Goal: Contribute content: Add original content to the website for others to see

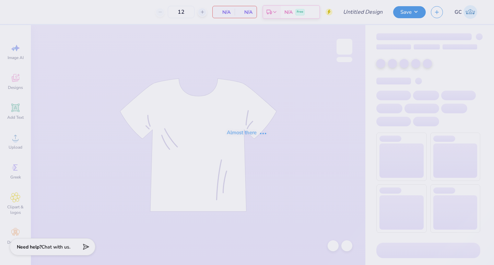
type input "PKS Parents Weekend"
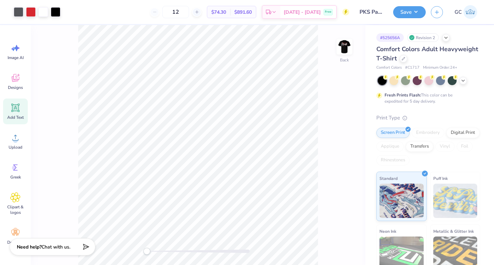
click at [16, 115] on span "Add Text" at bounding box center [15, 117] width 16 height 5
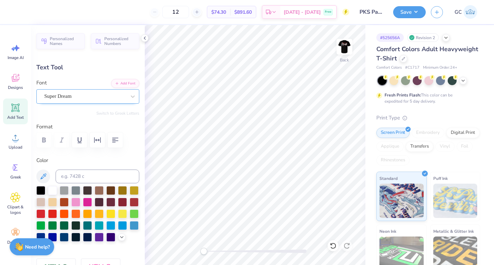
click at [100, 102] on div "Super Dream" at bounding box center [87, 96] width 103 height 14
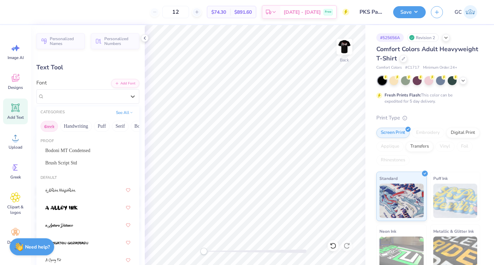
click at [48, 131] on button "Greek" at bounding box center [48, 126] width 17 height 11
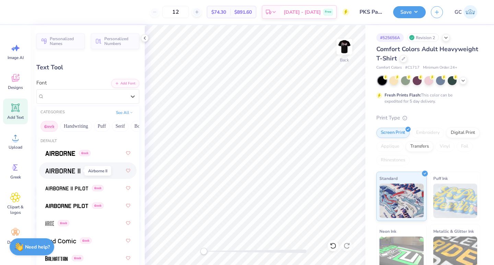
click at [68, 173] on img at bounding box center [62, 170] width 35 height 5
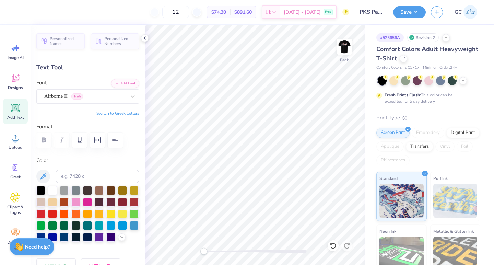
type textarea "FKS"
click at [129, 113] on button "Switch to Greek Letters" at bounding box center [117, 112] width 43 height 5
click at [341, 52] on img at bounding box center [344, 46] width 27 height 27
drag, startPoint x: 201, startPoint y: 253, endPoint x: 214, endPoint y: 254, distance: 13.1
click at [214, 254] on div "Accessibility label" at bounding box center [213, 251] width 7 height 7
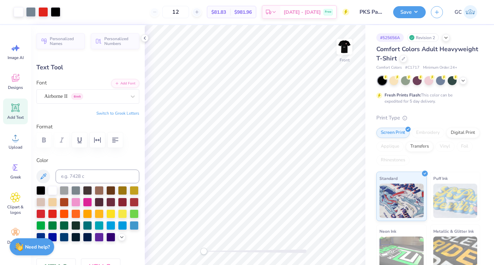
drag, startPoint x: 212, startPoint y: 251, endPoint x: 201, endPoint y: 250, distance: 10.6
click at [201, 251] on div "Accessibility label" at bounding box center [203, 251] width 7 height 7
click at [343, 54] on img at bounding box center [344, 46] width 27 height 27
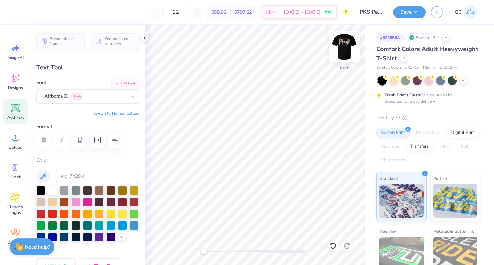
click at [348, 51] on img at bounding box center [344, 46] width 27 height 27
click at [344, 43] on img at bounding box center [344, 46] width 27 height 27
click at [97, 179] on input at bounding box center [98, 177] width 84 height 14
type input "485"
type input "3.01"
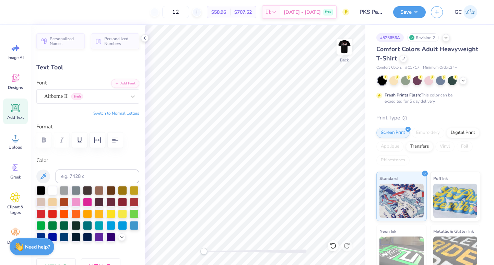
type input "1.24"
type input "4.79"
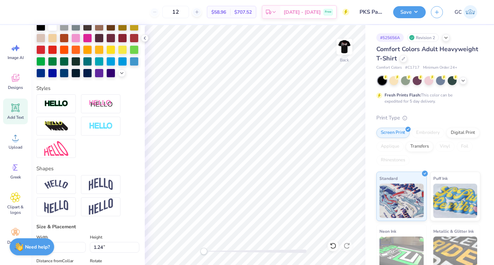
scroll to position [162, 0]
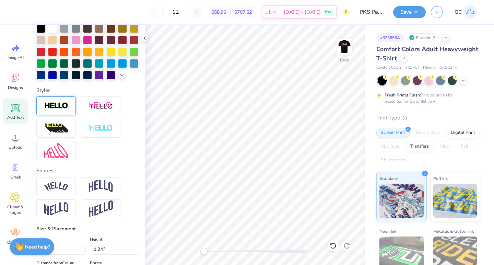
click at [61, 106] on img at bounding box center [56, 106] width 24 height 8
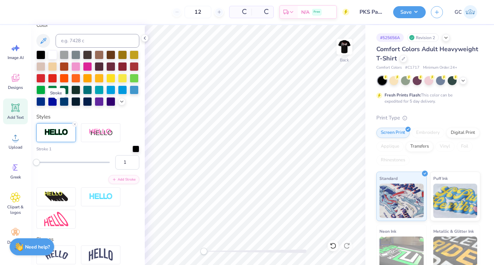
scroll to position [189, 0]
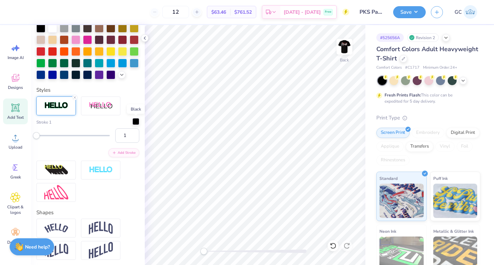
click at [136, 121] on div at bounding box center [135, 121] width 7 height 7
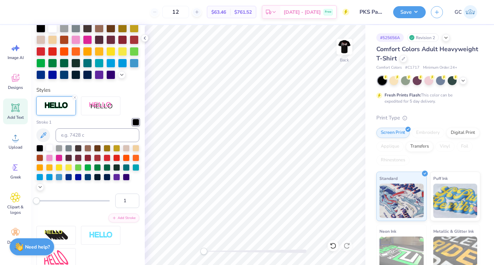
click at [49, 147] on div at bounding box center [49, 147] width 7 height 7
click at [74, 96] on line at bounding box center [75, 97] width 2 height 2
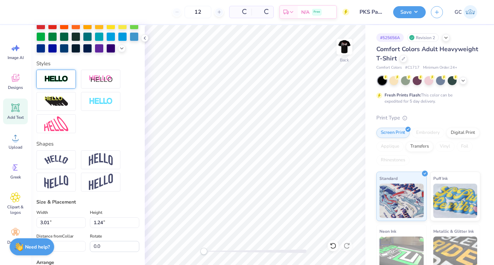
scroll to position [162, 0]
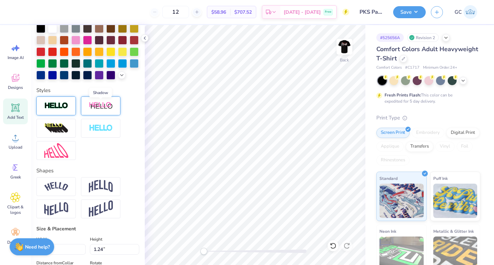
click at [98, 105] on img at bounding box center [101, 106] width 24 height 9
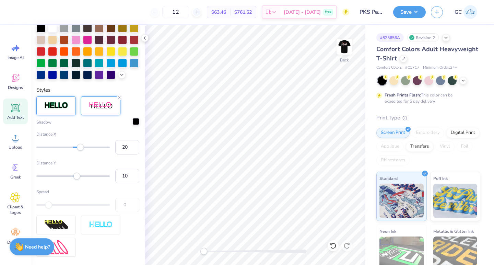
click at [136, 122] on div at bounding box center [135, 121] width 7 height 7
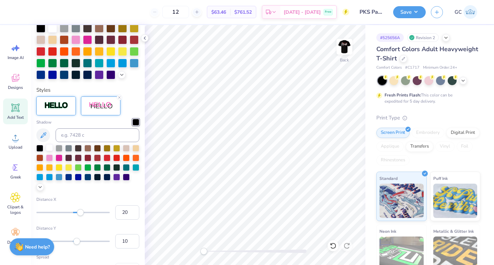
click at [49, 146] on div at bounding box center [49, 147] width 7 height 7
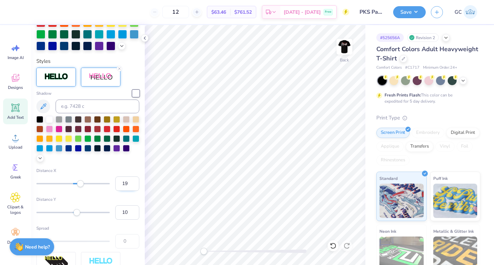
click at [133, 185] on input "19" at bounding box center [127, 183] width 24 height 14
click at [133, 185] on input "18" at bounding box center [127, 183] width 24 height 14
click at [133, 185] on input "17" at bounding box center [127, 183] width 24 height 14
click at [133, 185] on input "16" at bounding box center [127, 183] width 24 height 14
click at [133, 185] on input "15" at bounding box center [127, 183] width 24 height 14
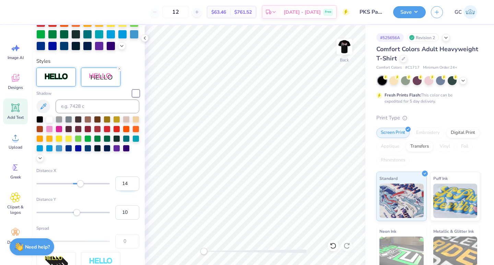
click at [133, 185] on input "14" at bounding box center [127, 183] width 24 height 14
click at [133, 185] on input "13" at bounding box center [127, 183] width 24 height 14
click at [133, 185] on input "12" at bounding box center [127, 183] width 24 height 14
click at [133, 185] on input "11" at bounding box center [127, 183] width 24 height 14
click at [133, 185] on input "10" at bounding box center [127, 183] width 24 height 14
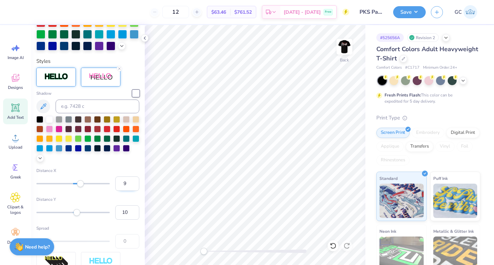
click at [133, 185] on input "9" at bounding box center [127, 183] width 24 height 14
type input "8"
click at [133, 185] on input "8" at bounding box center [127, 183] width 24 height 14
click at [132, 185] on input "7" at bounding box center [127, 183] width 24 height 14
click at [132, 185] on input "6" at bounding box center [127, 183] width 24 height 14
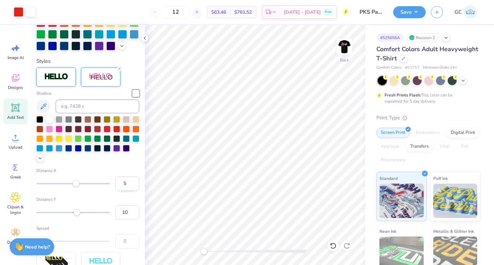
type input "5"
click at [132, 185] on input "5" at bounding box center [127, 183] width 24 height 14
click at [134, 186] on input "4" at bounding box center [127, 183] width 24 height 14
type input "3"
click at [134, 186] on input "3" at bounding box center [127, 183] width 24 height 14
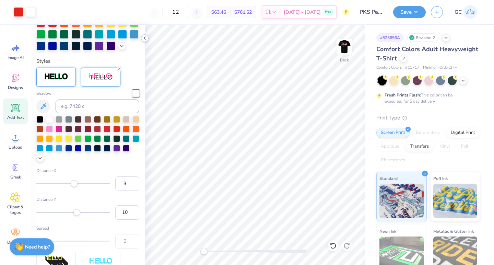
click at [145, 36] on icon at bounding box center [144, 37] width 5 height 5
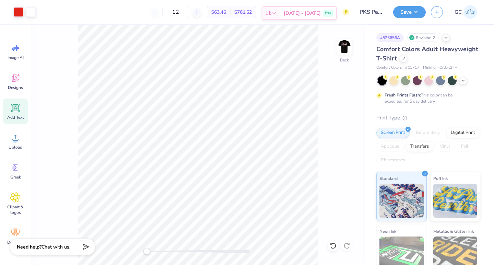
click at [277, 13] on icon at bounding box center [273, 12] width 5 height 5
click at [344, 45] on img at bounding box center [344, 46] width 27 height 27
click at [33, 14] on div at bounding box center [31, 12] width 10 height 10
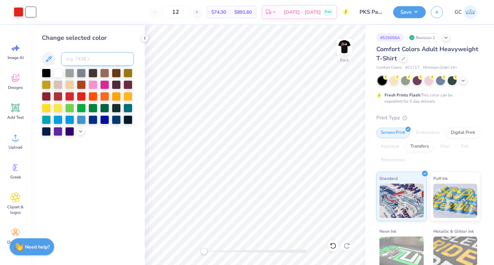
click at [95, 57] on input at bounding box center [97, 59] width 73 height 14
type input "485"
click at [145, 37] on icon at bounding box center [144, 37] width 5 height 5
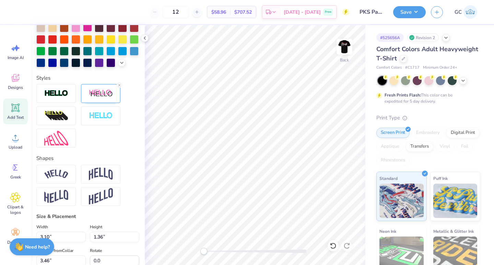
scroll to position [175, 0]
click at [120, 84] on icon at bounding box center [119, 85] width 4 height 4
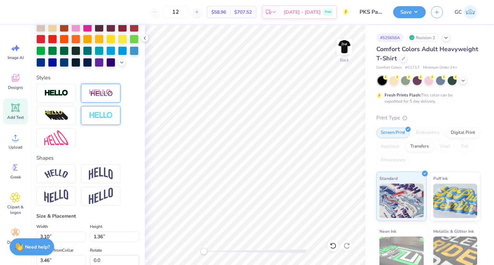
scroll to position [0, 0]
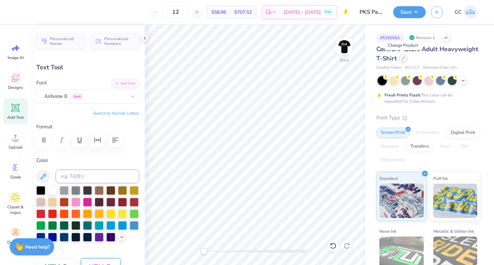
click at [401, 60] on div at bounding box center [404, 58] width 8 height 8
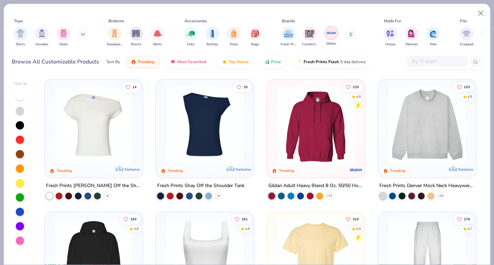
click at [330, 38] on div "filter for Gildan" at bounding box center [332, 33] width 14 height 14
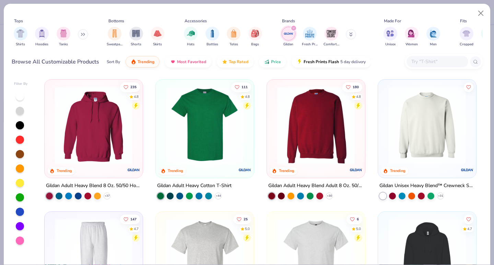
click at [195, 154] on img at bounding box center [205, 125] width 84 height 78
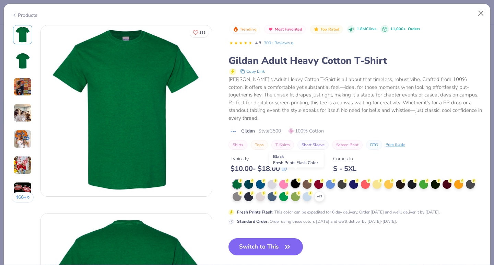
click at [298, 179] on div at bounding box center [295, 183] width 9 height 9
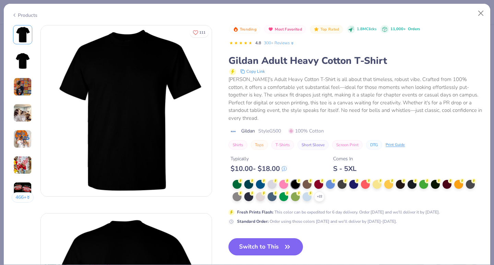
click at [263, 242] on button "Switch to This" at bounding box center [266, 246] width 74 height 17
type input "3.01"
type input "1.24"
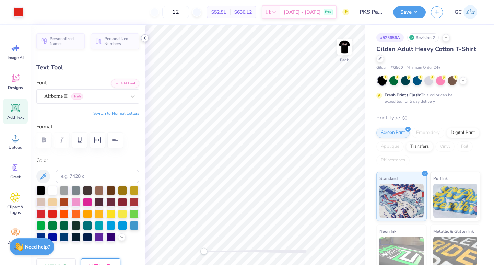
click at [146, 36] on icon at bounding box center [144, 37] width 5 height 5
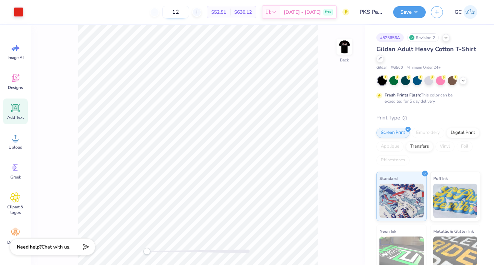
drag, startPoint x: 191, startPoint y: 14, endPoint x: 178, endPoint y: 14, distance: 13.4
click at [178, 14] on input "12" at bounding box center [175, 12] width 27 height 12
type input "2"
type input "3"
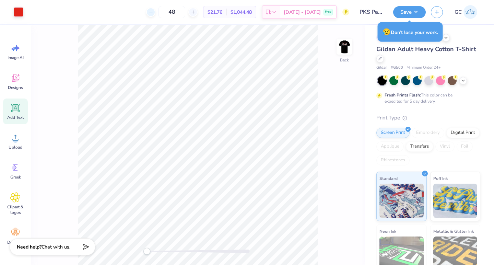
drag, startPoint x: 187, startPoint y: 11, endPoint x: 156, endPoint y: 11, distance: 31.2
click at [156, 11] on div "48" at bounding box center [171, 12] width 51 height 12
type input "12"
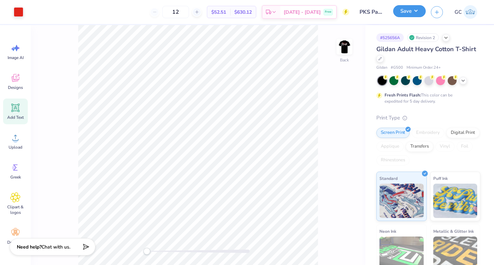
click at [401, 13] on button "Save" at bounding box center [409, 11] width 33 height 12
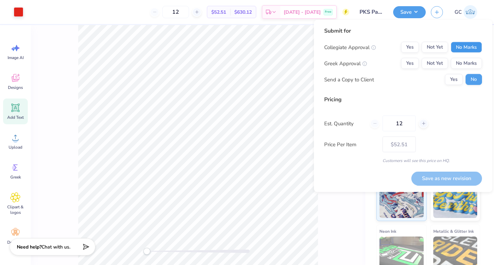
click at [463, 43] on button "No Marks" at bounding box center [466, 47] width 31 height 11
click at [413, 61] on button "Yes" at bounding box center [410, 63] width 18 height 11
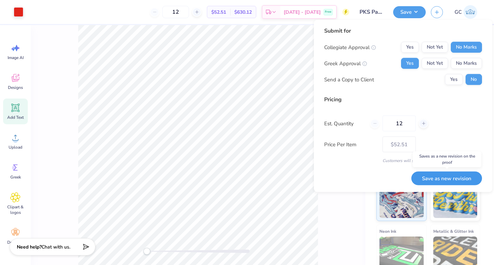
click at [440, 176] on button "Save as new revision" at bounding box center [446, 178] width 71 height 14
type input "$52.51"
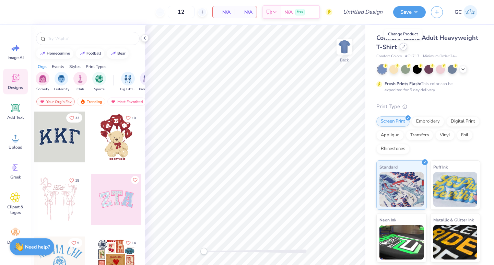
click at [402, 49] on div at bounding box center [404, 47] width 8 height 8
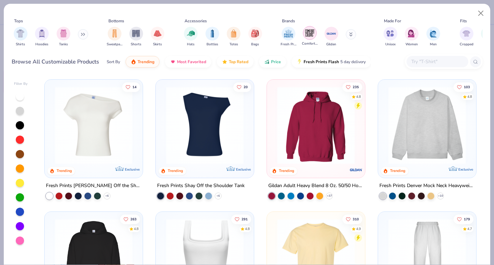
click at [316, 31] on div "filter for Comfort Colors" at bounding box center [310, 33] width 14 height 14
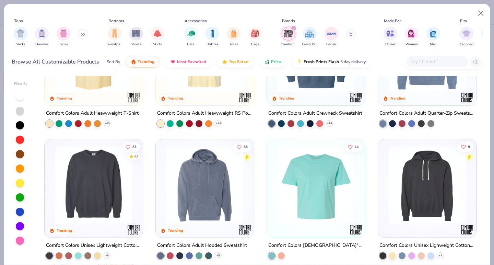
scroll to position [73, 0]
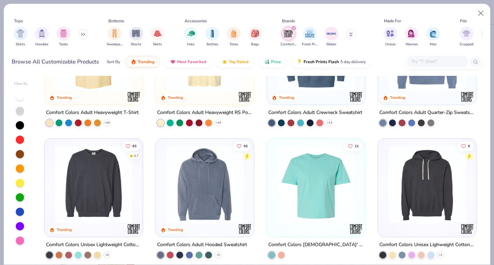
click at [210, 203] on img at bounding box center [205, 184] width 84 height 78
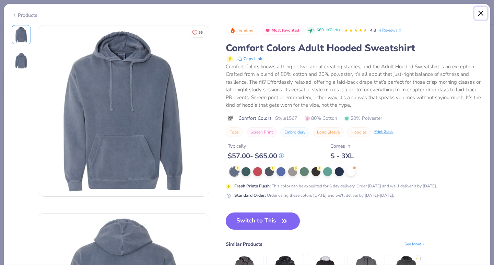
click at [479, 11] on button "Close" at bounding box center [481, 13] width 13 height 13
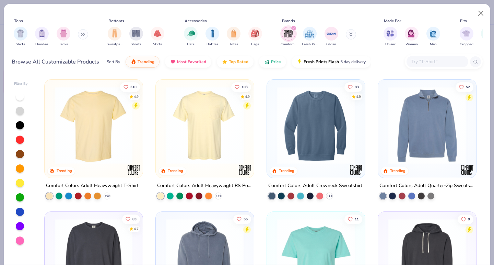
click at [292, 27] on icon "filter for Comfort Colors" at bounding box center [293, 28] width 3 height 3
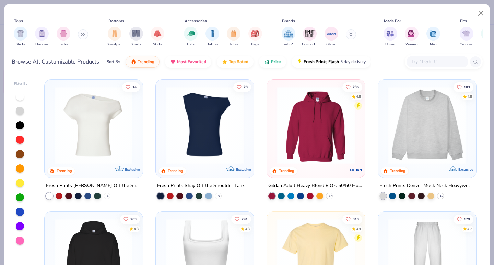
click at [310, 124] on img at bounding box center [316, 125] width 84 height 78
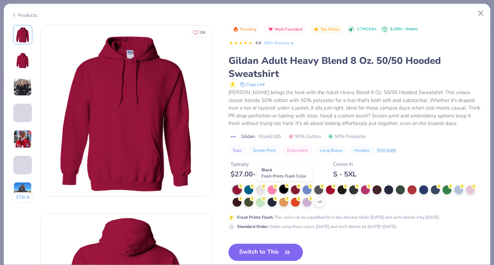
click at [285, 193] on div at bounding box center [283, 189] width 9 height 9
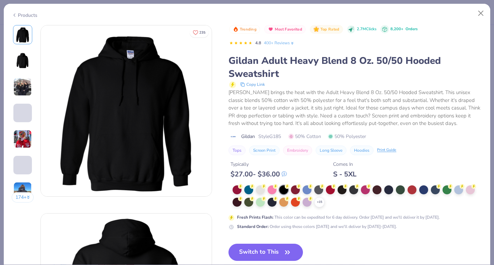
drag, startPoint x: 260, startPoint y: 249, endPoint x: 233, endPoint y: 167, distance: 85.9
click at [260, 249] on button "Switch to This" at bounding box center [266, 252] width 74 height 17
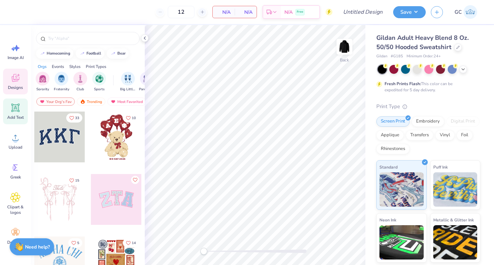
click at [16, 108] on icon at bounding box center [15, 108] width 7 height 7
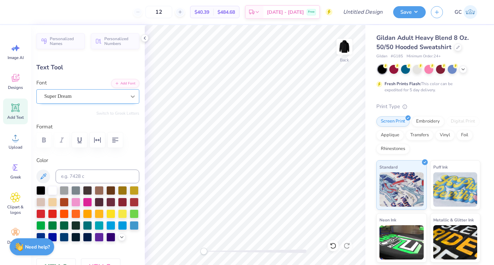
type textarea "FKS"
click at [133, 92] on div at bounding box center [133, 96] width 12 height 12
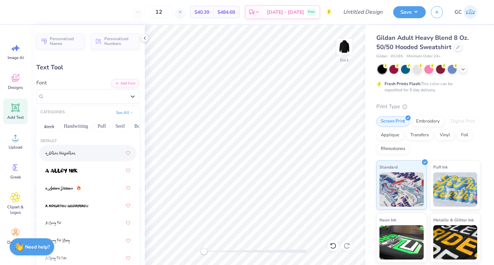
click at [50, 120] on div "Greek Handwriting Puff Serif Bold Calligraphy Retro Sans Serif Minimal Fantasy …" at bounding box center [87, 126] width 103 height 15
click at [50, 129] on button "Greek" at bounding box center [48, 126] width 17 height 11
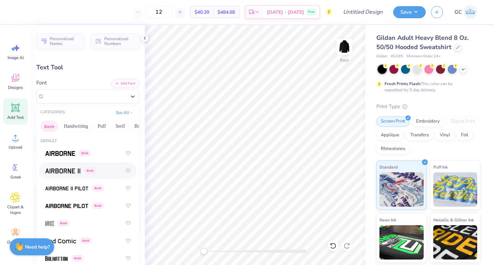
click at [70, 175] on div "Greek" at bounding box center [87, 170] width 85 height 12
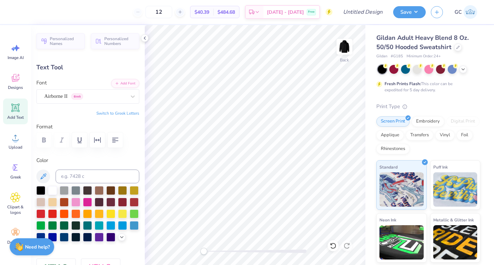
click at [120, 115] on button "Switch to Greek Letters" at bounding box center [117, 112] width 43 height 5
click at [87, 172] on input at bounding box center [98, 177] width 84 height 14
type input "485c"
type input "4.76"
type input "1.96"
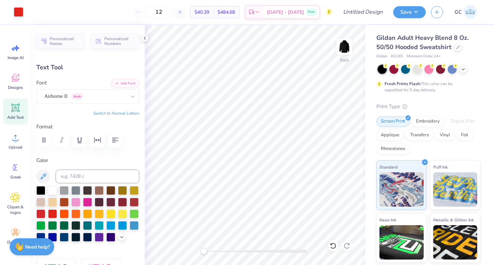
type input "6.27"
type input "3.00"
type input "1.24"
type input "6.99"
click at [344, 40] on img at bounding box center [344, 46] width 27 height 27
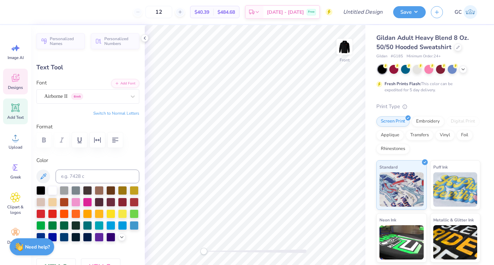
click at [19, 81] on icon at bounding box center [15, 78] width 10 height 10
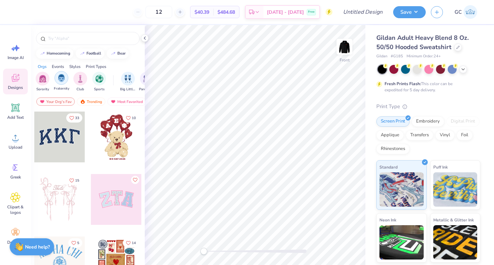
click at [62, 77] on img "filter for Fraternity" at bounding box center [62, 78] width 8 height 8
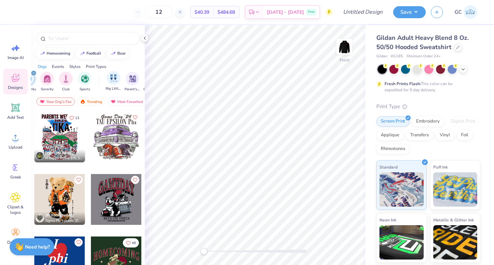
scroll to position [0, 16]
click at [135, 79] on div "filter for Parent's Weekend" at bounding box center [131, 78] width 14 height 14
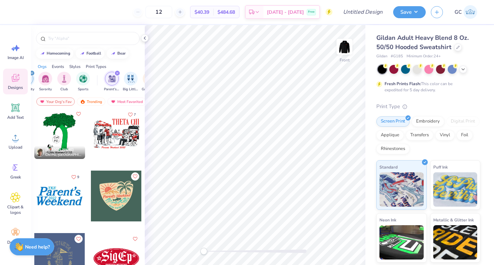
scroll to position [65, 0]
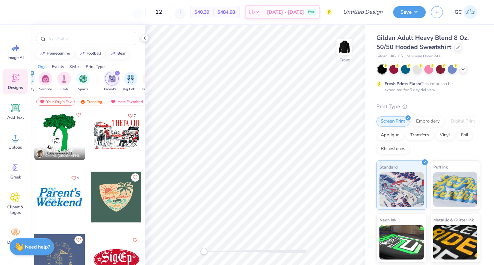
click at [114, 138] on div at bounding box center [116, 134] width 51 height 51
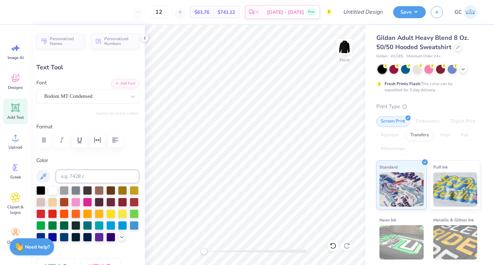
scroll to position [0, 0]
type textarea "T"
type textarea "PHI KAPPA SIGMA"
type input "9.33"
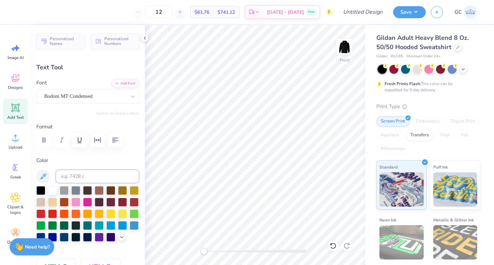
type input "1.24"
type input "7.30"
type input "8.51"
type input "1.13"
type input "6.81"
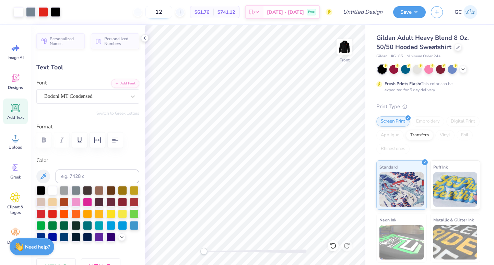
drag, startPoint x: 176, startPoint y: 12, endPoint x: 159, endPoint y: 12, distance: 16.8
click at [159, 12] on input "12" at bounding box center [158, 12] width 27 height 12
type input "48"
click at [358, 11] on input "Design Title" at bounding box center [371, 12] width 34 height 14
click at [375, 14] on input "PKS Parents Weekend" at bounding box center [371, 12] width 34 height 14
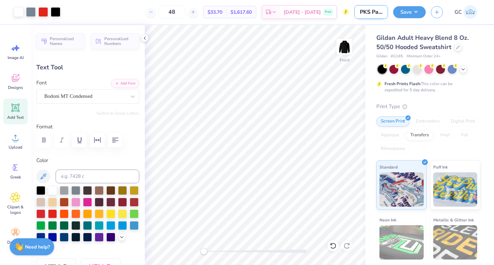
click at [376, 13] on input "PKS Parents Weekend" at bounding box center [371, 12] width 34 height 14
click at [371, 13] on input "PKS Parents Weekend" at bounding box center [371, 12] width 34 height 14
type input "Pks Parents Weekend"
click at [416, 13] on button "Save" at bounding box center [409, 11] width 33 height 12
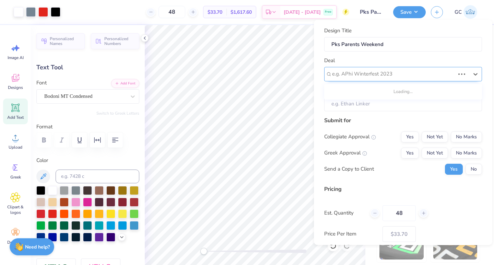
click at [420, 77] on div at bounding box center [393, 73] width 123 height 9
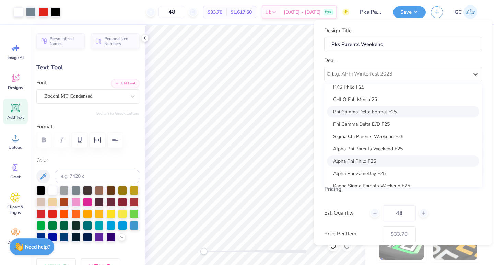
scroll to position [0, 0]
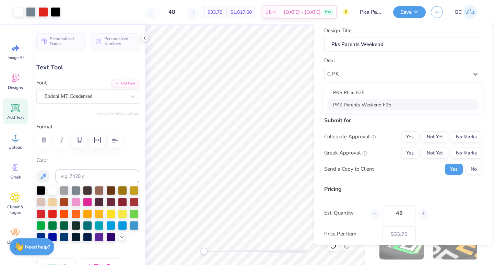
click at [361, 101] on div "PKS Parents Weekend F25" at bounding box center [403, 104] width 152 height 11
type input "PK"
type input "[PERSON_NAME]"
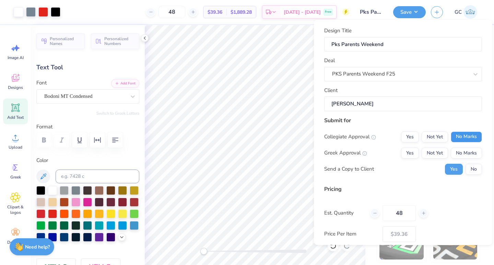
click at [466, 139] on button "No Marks" at bounding box center [466, 136] width 31 height 11
click at [410, 158] on div "Collegiate Approval Yes Not Yet No Marks Greek Approval Yes Not Yet No Marks Se…" at bounding box center [403, 152] width 158 height 43
click at [411, 156] on button "Yes" at bounding box center [410, 152] width 18 height 11
click at [474, 172] on button "No" at bounding box center [474, 168] width 16 height 11
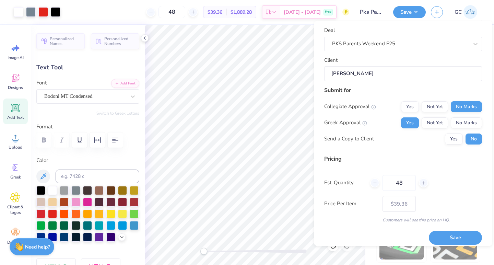
scroll to position [36, 0]
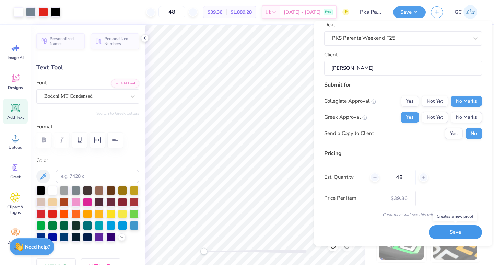
click at [461, 234] on button "Save" at bounding box center [455, 232] width 53 height 14
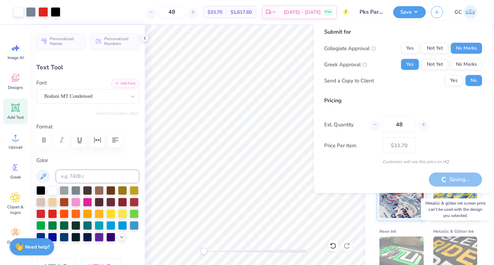
type input "– –"
